Goal: Navigation & Orientation: Find specific page/section

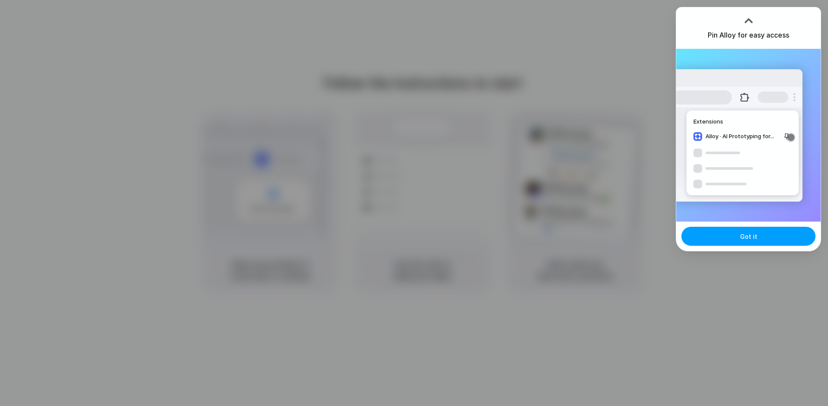
click at [725, 239] on button "Got it" at bounding box center [749, 236] width 134 height 19
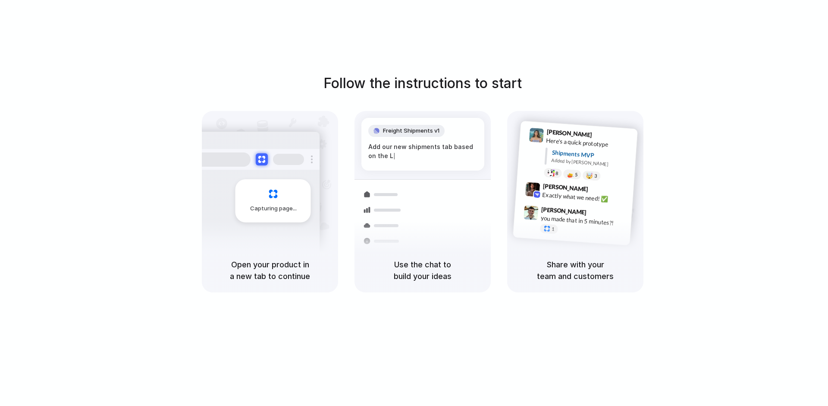
click at [756, 1] on div "Follow the instructions to start Capturing page Open your product in a new tab …" at bounding box center [423, 211] width 846 height 423
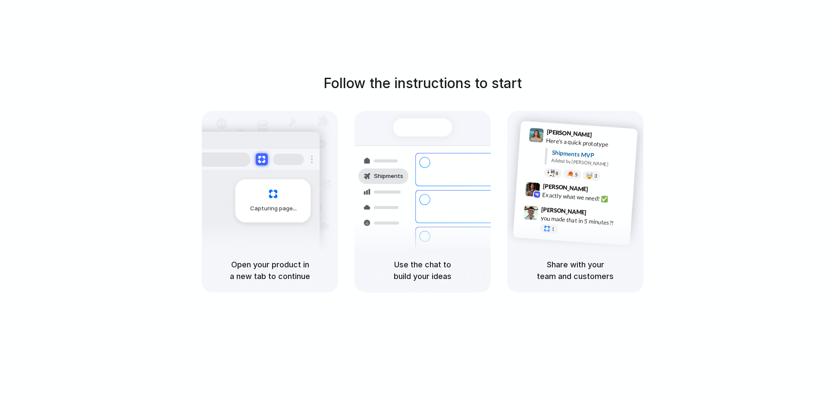
click at [414, 203] on div at bounding box center [414, 203] width 0 height 0
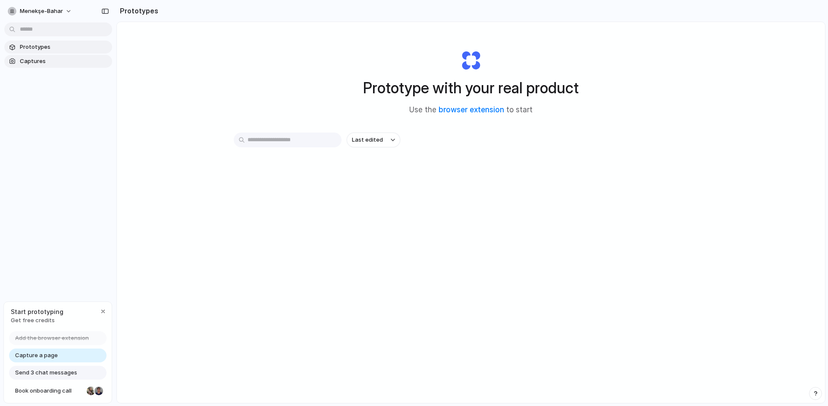
click at [39, 66] on link "Captures" at bounding box center [58, 61] width 108 height 13
